Goal: Task Accomplishment & Management: Manage account settings

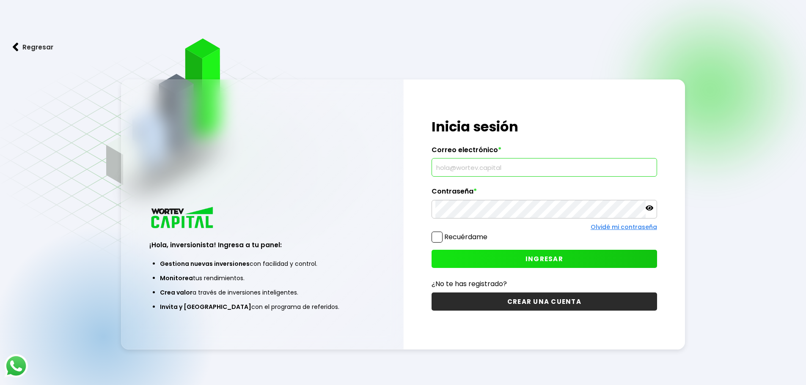
click at [489, 165] on input "text" at bounding box center [544, 168] width 218 height 18
click at [649, 209] on icon at bounding box center [650, 208] width 8 height 5
click at [594, 259] on button "INGRESAR" at bounding box center [543, 259] width 225 height 18
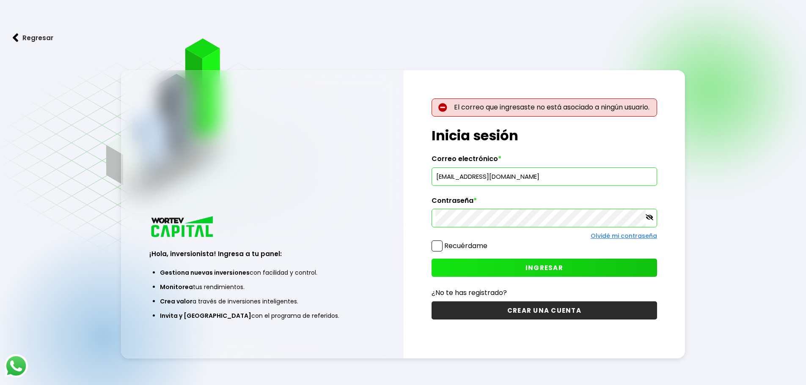
click at [450, 177] on input "[EMAIL_ADDRESS][DOMAIN_NAME]" at bounding box center [544, 177] width 218 height 18
type input "[EMAIL_ADDRESS][DOMAIN_NAME]"
click at [541, 269] on span "INGRESAR" at bounding box center [544, 268] width 38 height 9
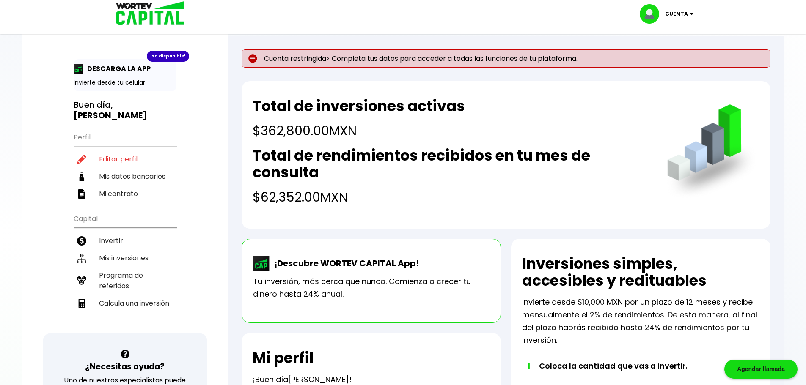
click at [679, 10] on p "Cuenta" at bounding box center [676, 14] width 23 height 13
click at [667, 54] on li "Cerrar sesión" at bounding box center [668, 56] width 68 height 17
